Goal: Transaction & Acquisition: Purchase product/service

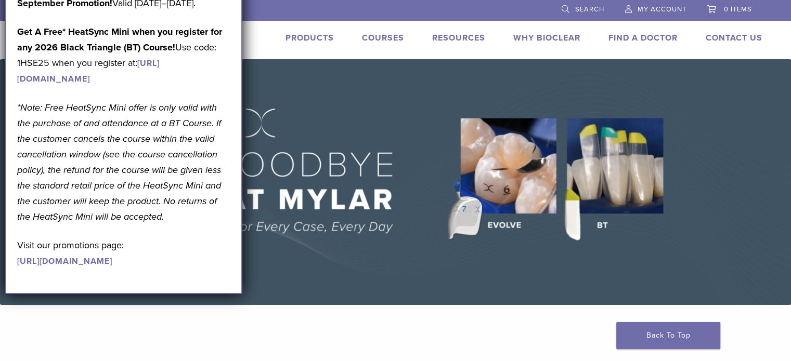
click at [348, 112] on img at bounding box center [395, 182] width 791 height 246
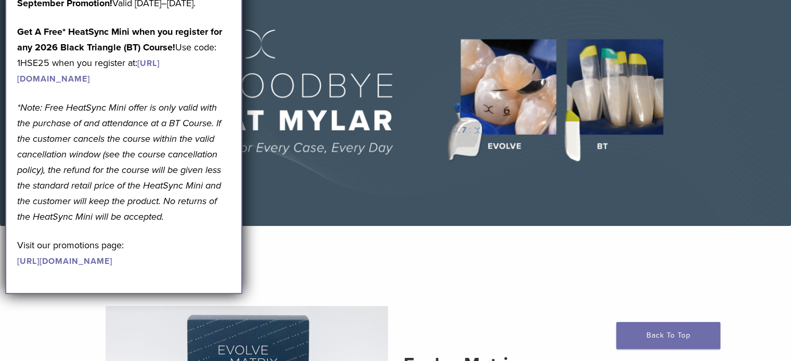
scroll to position [253, 0]
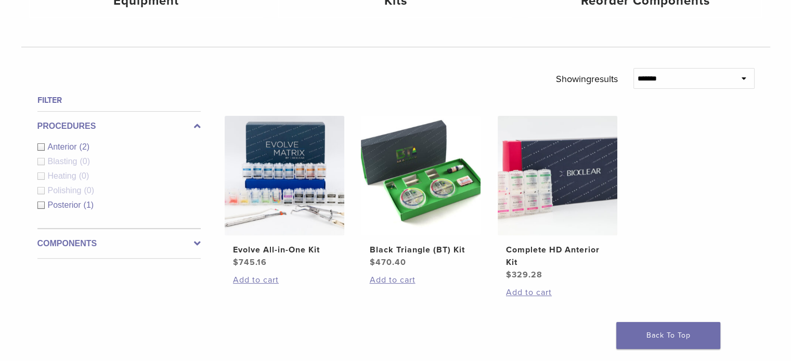
scroll to position [312, 0]
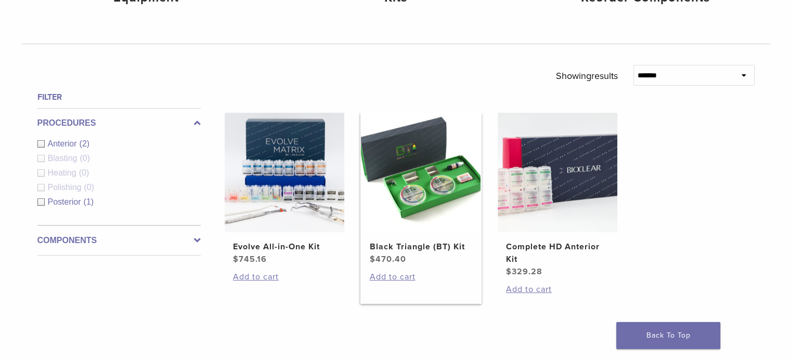
click at [425, 180] on img at bounding box center [421, 173] width 120 height 120
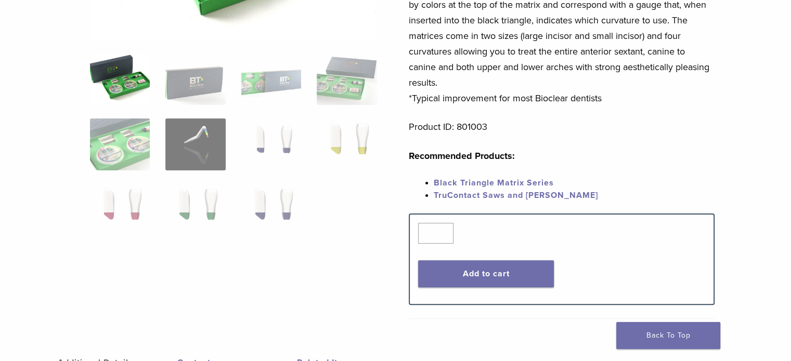
scroll to position [260, 0]
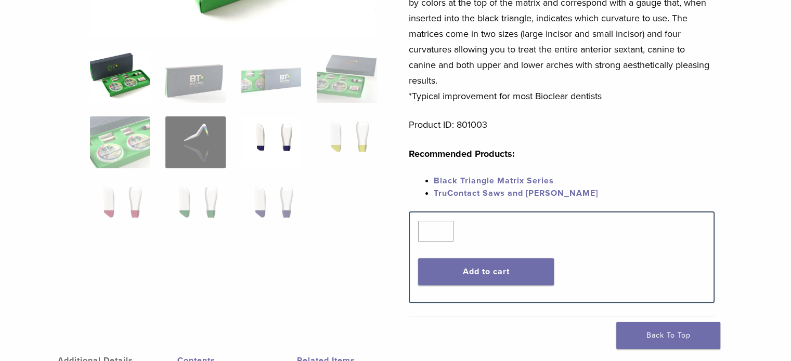
click at [262, 143] on img at bounding box center [271, 142] width 60 height 52
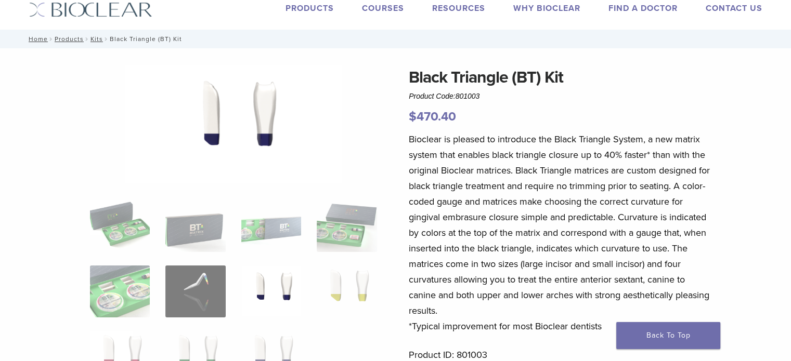
scroll to position [0, 0]
